Goal: Task Accomplishment & Management: Use online tool/utility

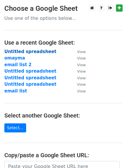
click at [28, 51] on strong "Untitled spreadsheet" at bounding box center [30, 51] width 52 height 5
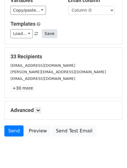
scroll to position [59, 0]
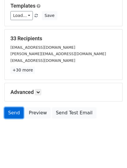
click at [11, 112] on link "Send" at bounding box center [13, 112] width 19 height 11
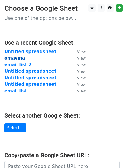
click at [15, 59] on strong "omayma" at bounding box center [14, 57] width 21 height 5
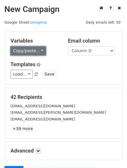
click at [38, 51] on link "Copy/paste..." at bounding box center [28, 50] width 36 height 9
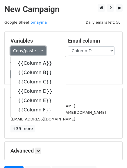
click at [38, 51] on link "Copy/paste..." at bounding box center [28, 50] width 36 height 9
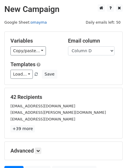
click at [39, 24] on link "omayma" at bounding box center [39, 22] width 16 height 4
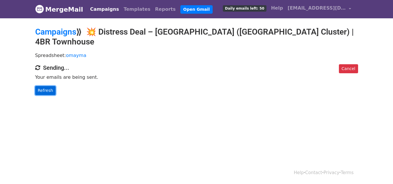
click at [46, 86] on link "Refresh" at bounding box center [45, 90] width 21 height 9
